Goal: Information Seeking & Learning: Learn about a topic

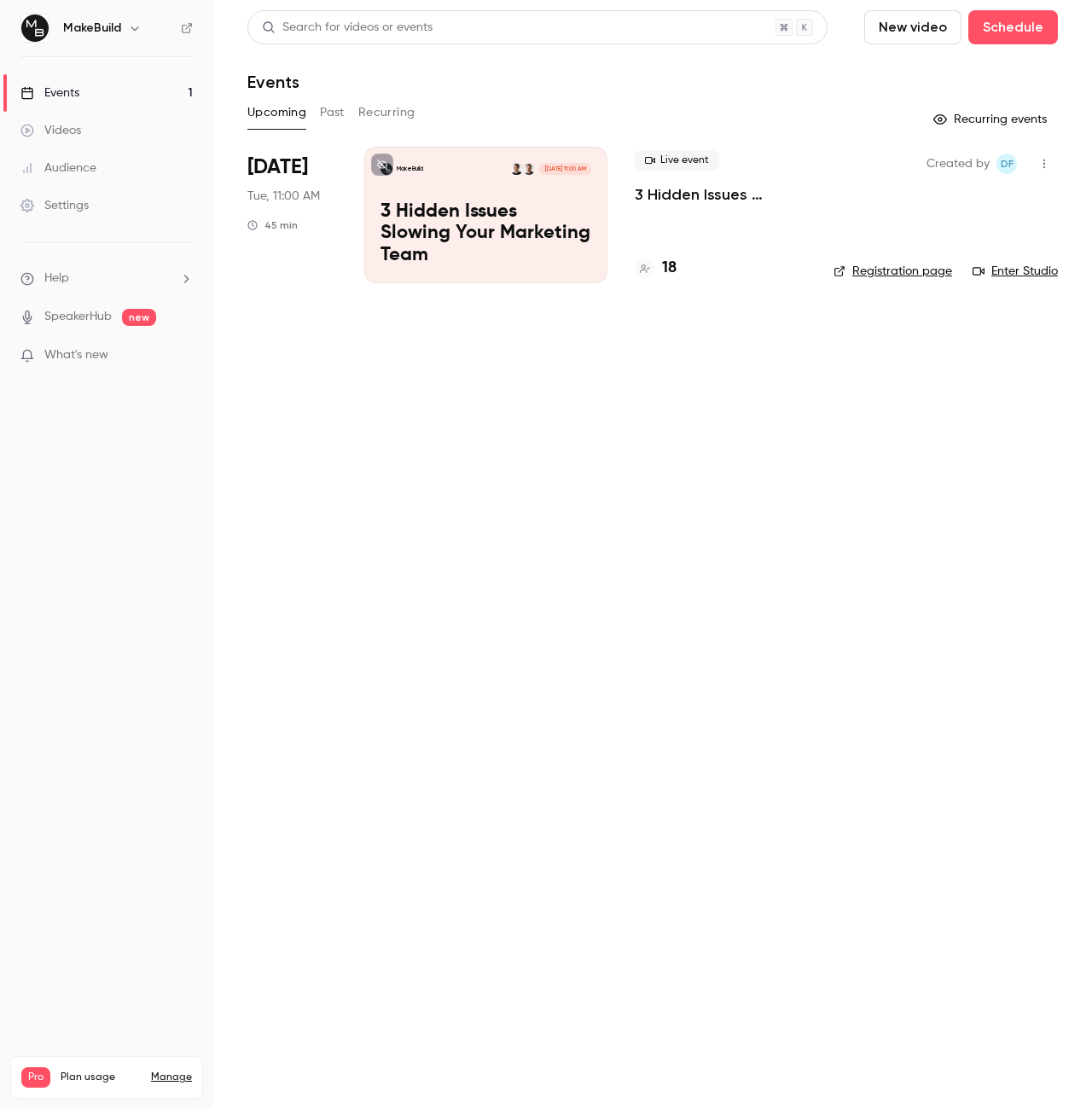
click at [747, 194] on p "3 Hidden Issues Slowing Your Marketing Team" at bounding box center [720, 194] width 171 height 21
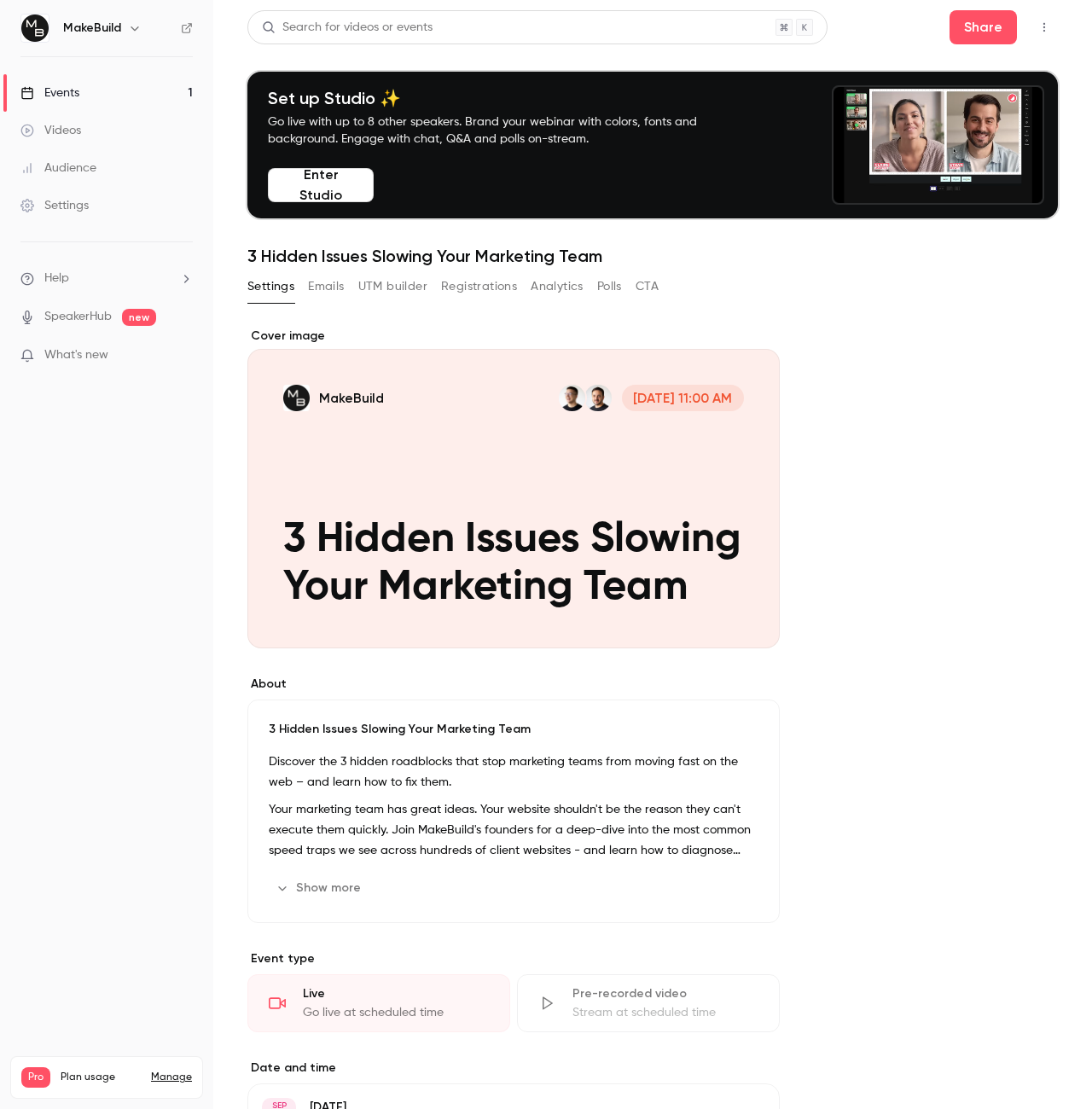
scroll to position [107, 0]
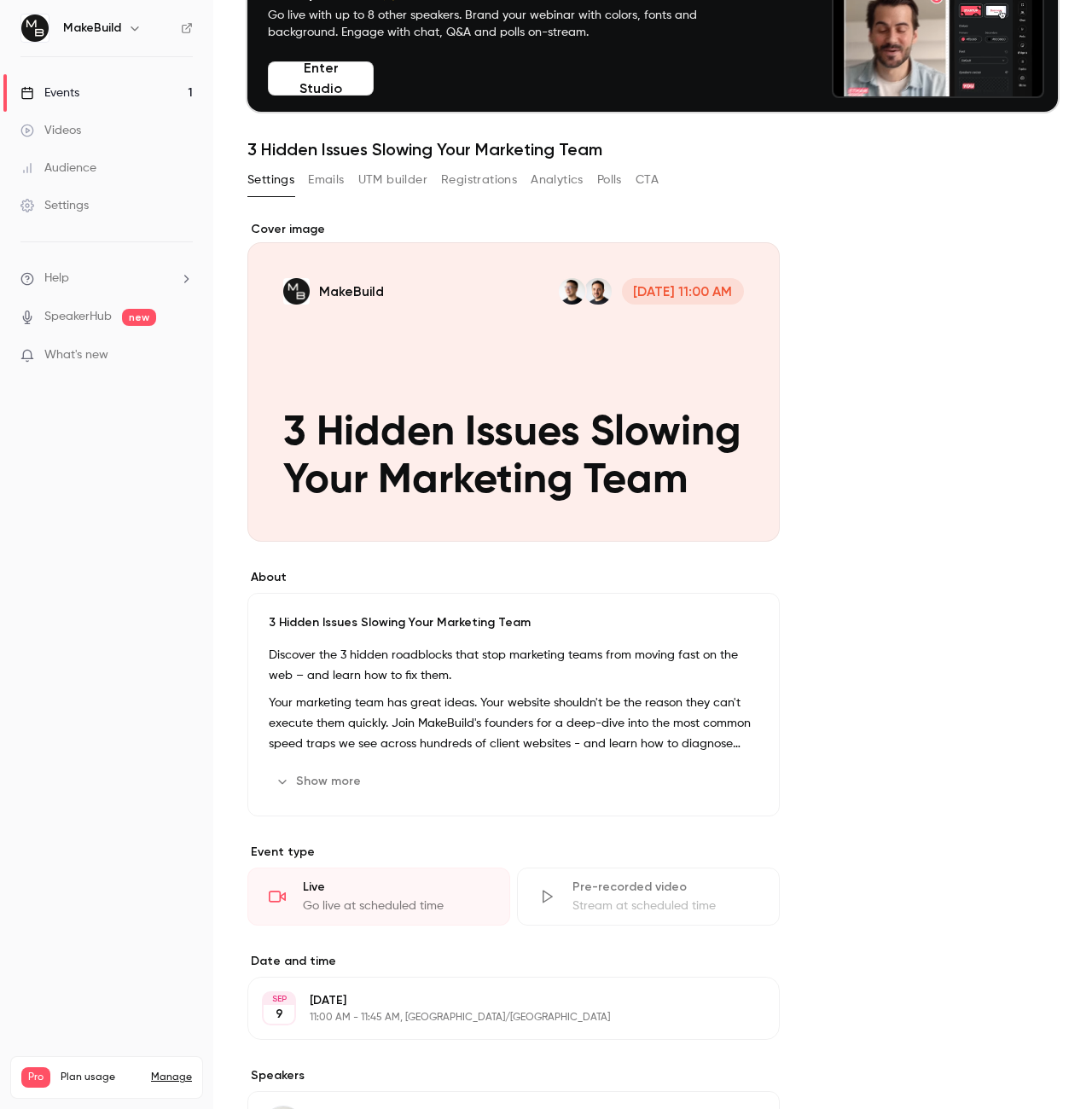
click at [500, 180] on button "Registrations" at bounding box center [479, 180] width 76 height 27
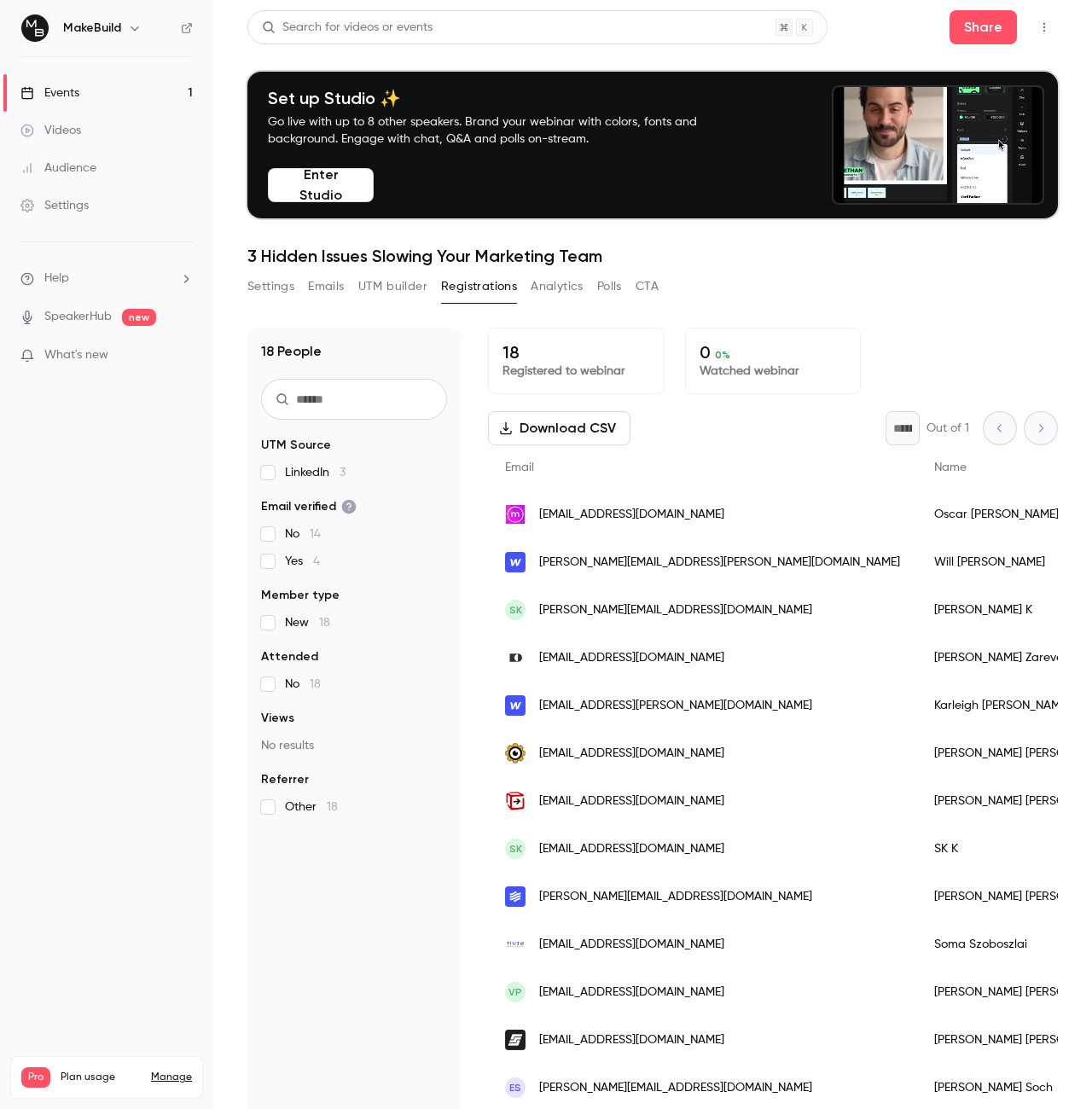
click at [876, 42] on div "Search for videos or events Share" at bounding box center [653, 27] width 811 height 35
